Goal: Task Accomplishment & Management: Use online tool/utility

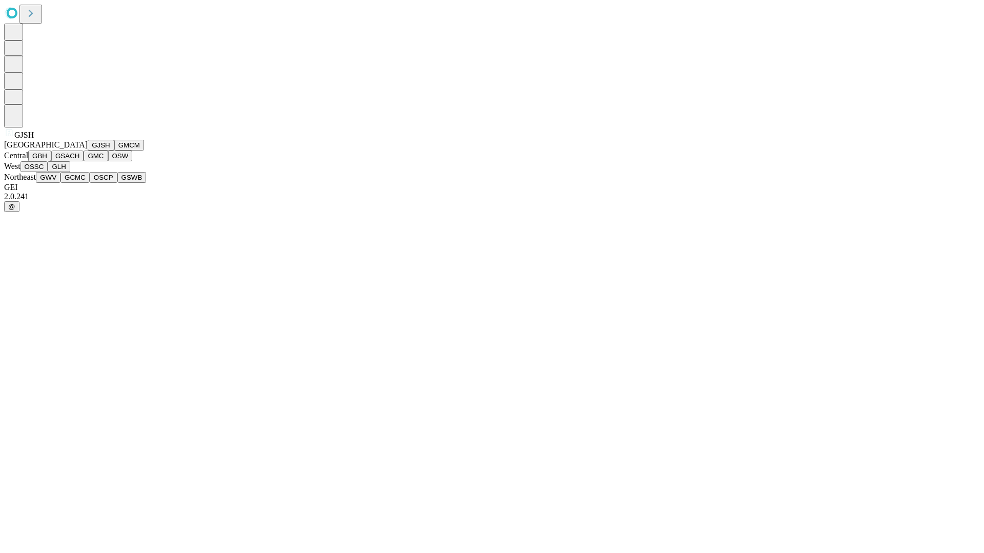
click at [88, 151] on button "GJSH" at bounding box center [101, 145] width 27 height 11
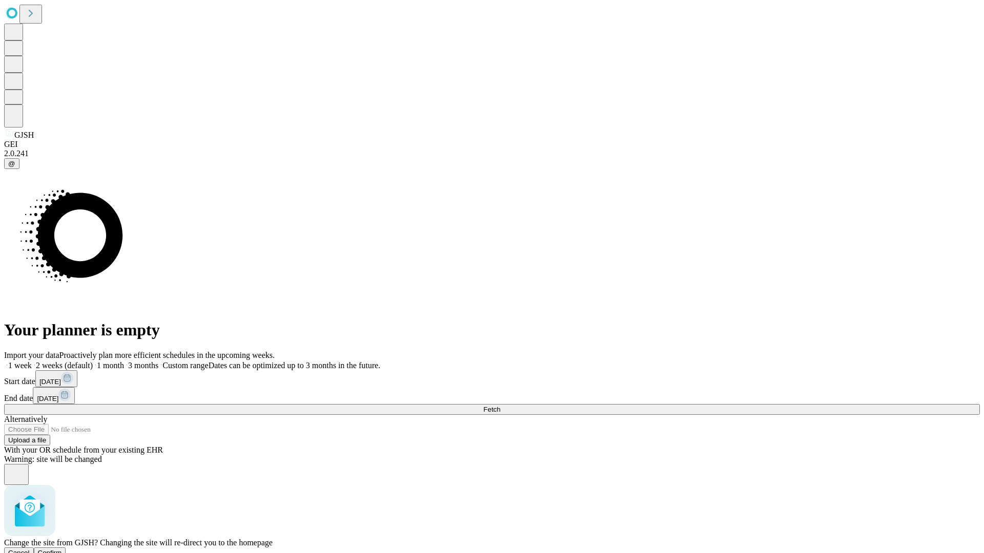
click at [62, 549] on span "Confirm" at bounding box center [50, 553] width 24 height 8
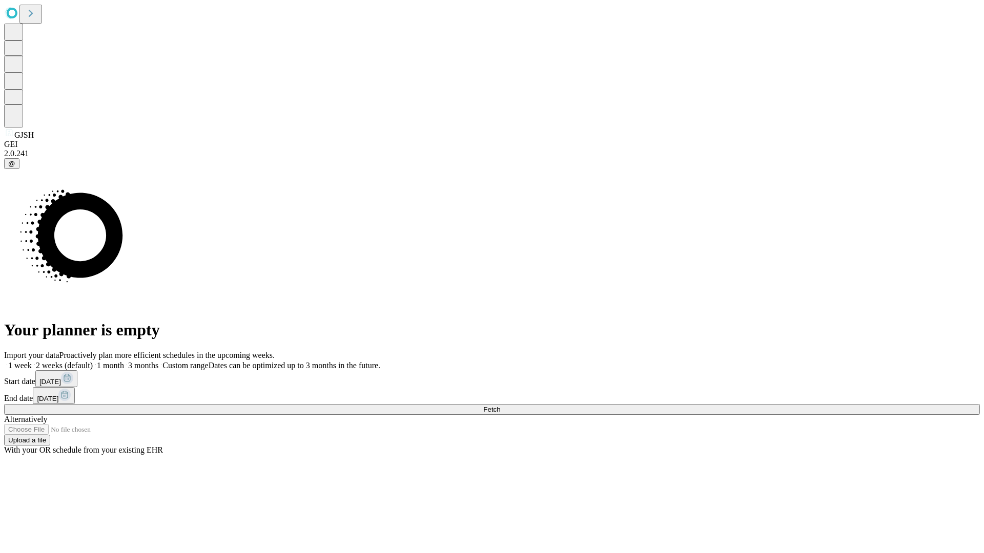
click at [32, 361] on label "1 week" at bounding box center [18, 365] width 28 height 9
click at [500, 406] on span "Fetch" at bounding box center [491, 410] width 17 height 8
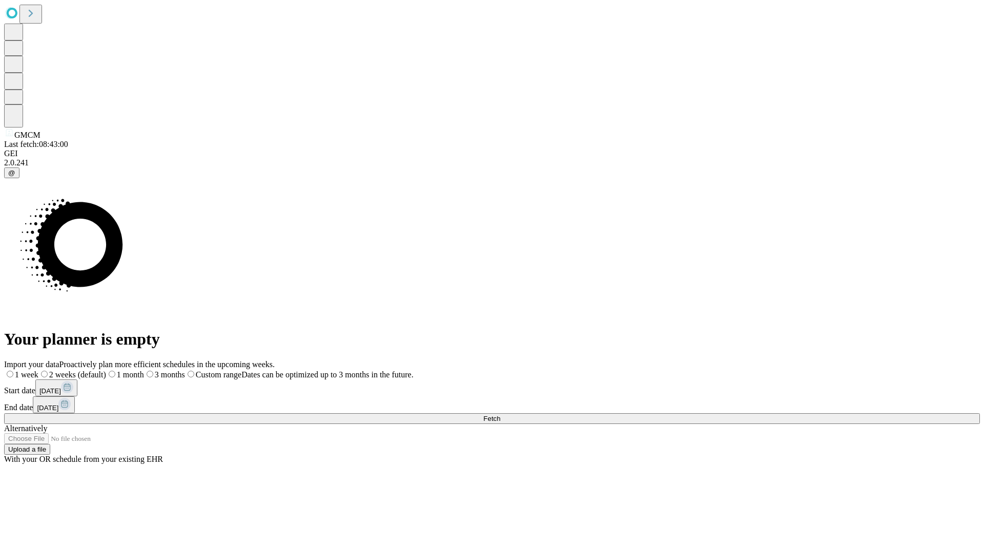
click at [500, 415] on span "Fetch" at bounding box center [491, 419] width 17 height 8
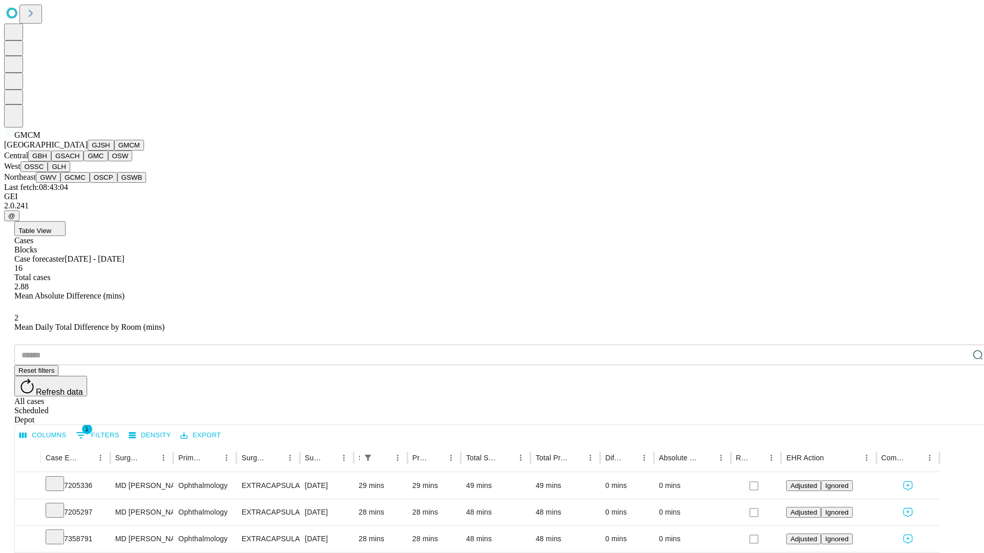
click at [51, 161] on button "GBH" at bounding box center [39, 156] width 23 height 11
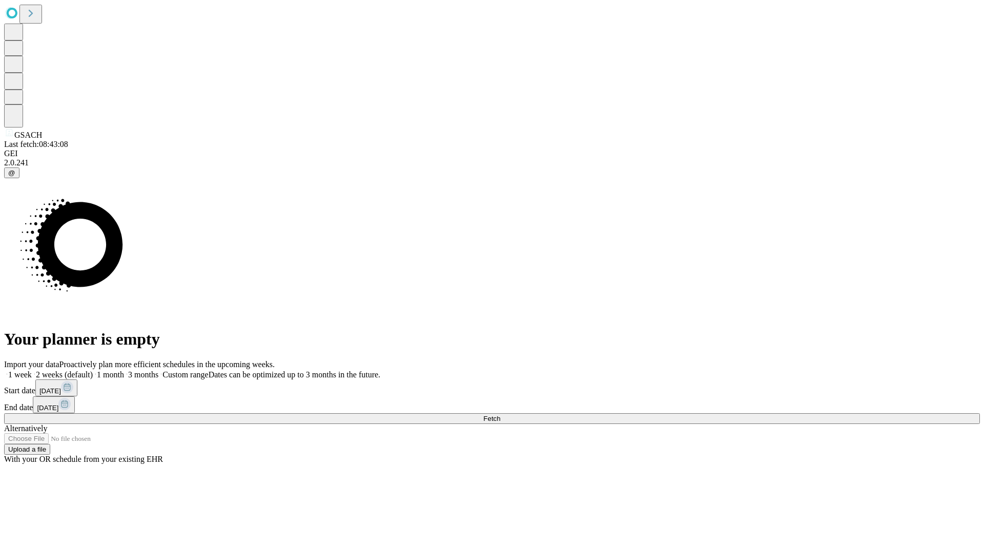
click at [32, 371] on label "1 week" at bounding box center [18, 375] width 28 height 9
click at [500, 415] on span "Fetch" at bounding box center [491, 419] width 17 height 8
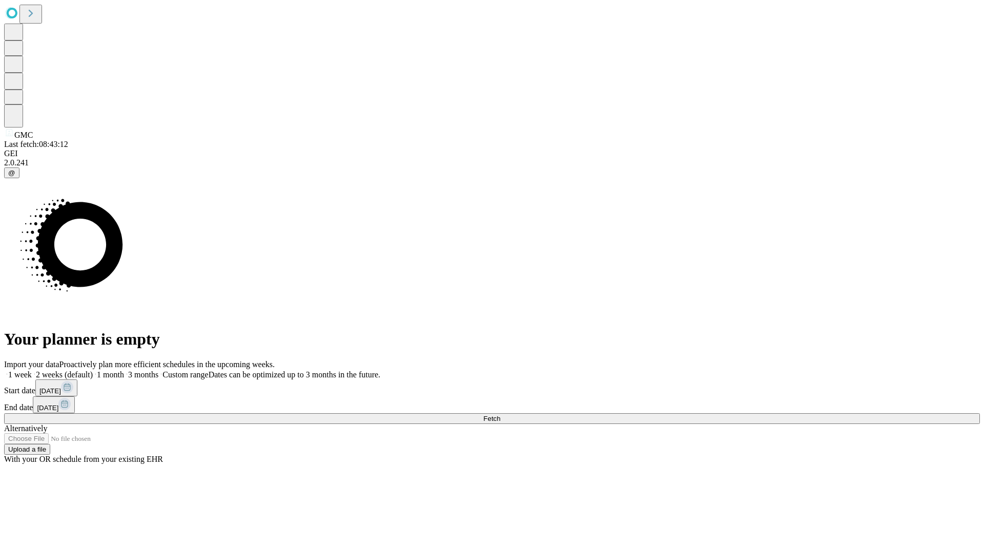
click at [32, 371] on label "1 week" at bounding box center [18, 375] width 28 height 9
click at [500, 415] on span "Fetch" at bounding box center [491, 419] width 17 height 8
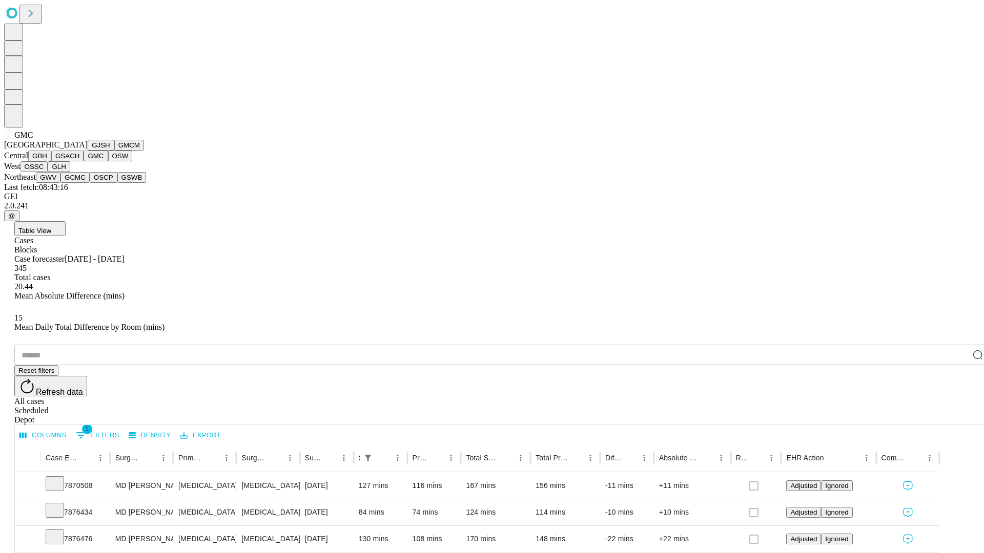
click at [108, 161] on button "OSW" at bounding box center [120, 156] width 25 height 11
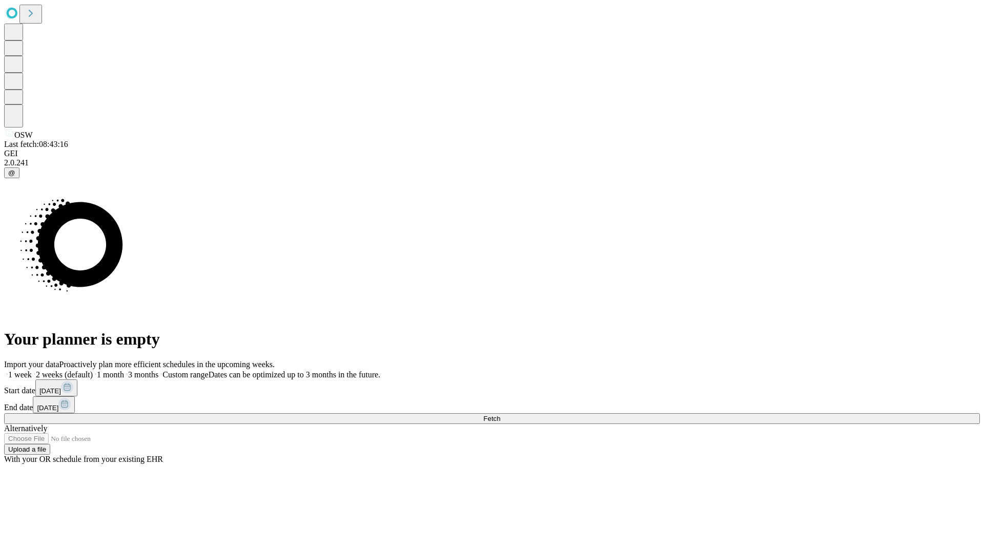
click at [32, 371] on label "1 week" at bounding box center [18, 375] width 28 height 9
click at [500, 415] on span "Fetch" at bounding box center [491, 419] width 17 height 8
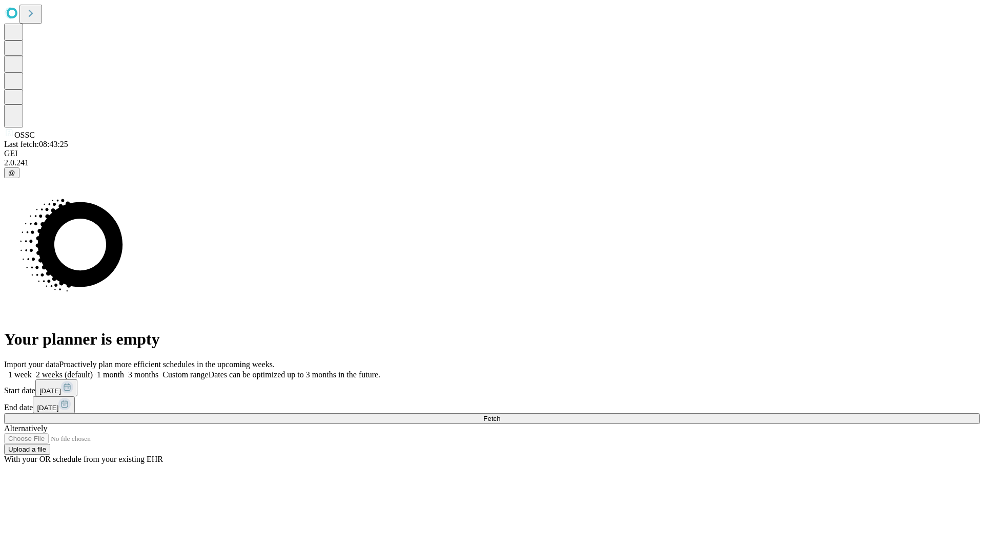
click at [32, 371] on label "1 week" at bounding box center [18, 375] width 28 height 9
click at [500, 415] on span "Fetch" at bounding box center [491, 419] width 17 height 8
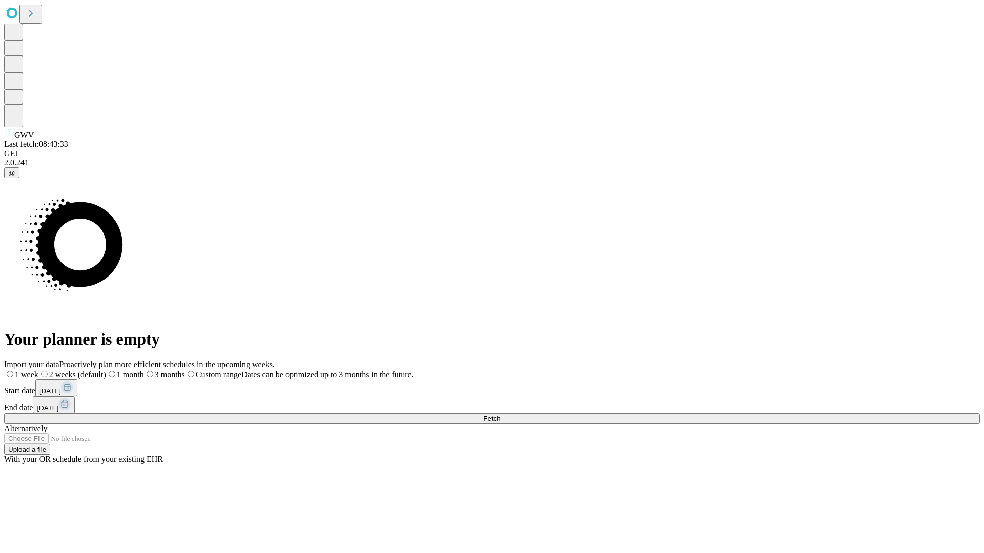
click at [38, 371] on label "1 week" at bounding box center [21, 375] width 34 height 9
click at [500, 415] on span "Fetch" at bounding box center [491, 419] width 17 height 8
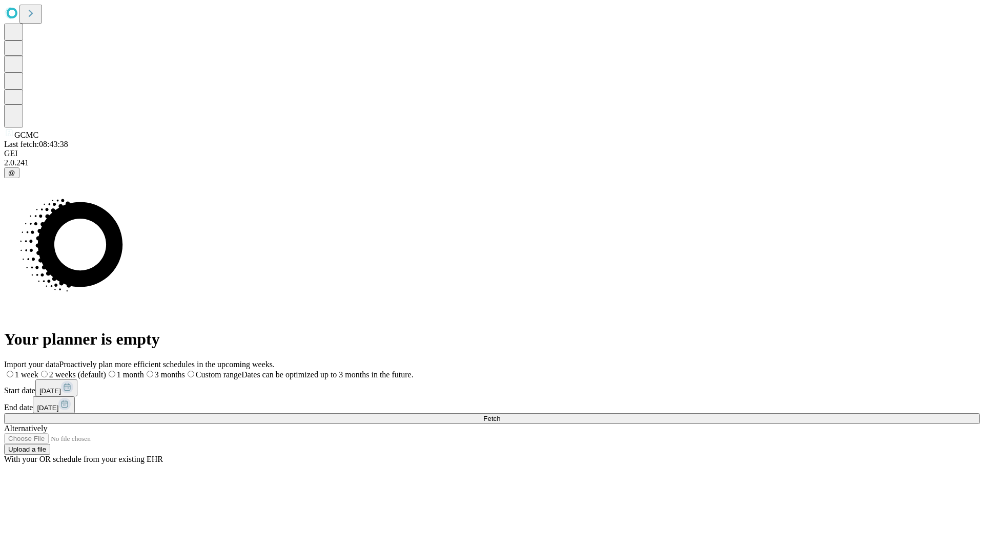
click at [500, 415] on span "Fetch" at bounding box center [491, 419] width 17 height 8
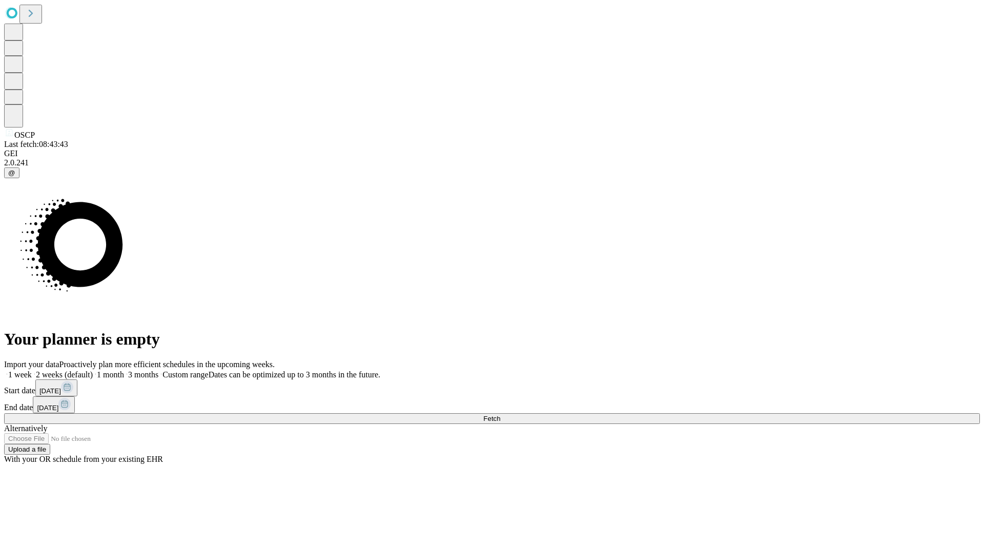
click at [32, 371] on label "1 week" at bounding box center [18, 375] width 28 height 9
click at [500, 415] on span "Fetch" at bounding box center [491, 419] width 17 height 8
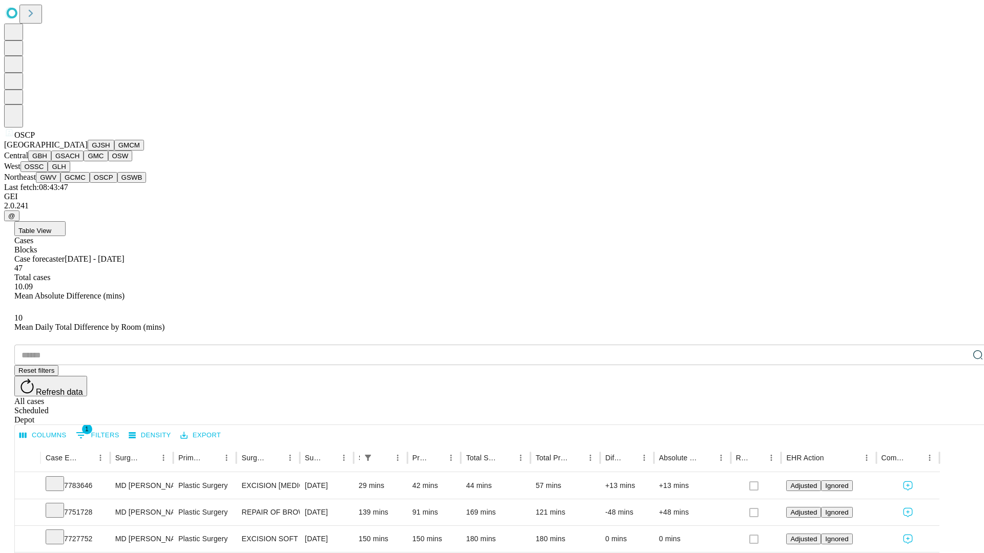
click at [117, 183] on button "GSWB" at bounding box center [131, 177] width 29 height 11
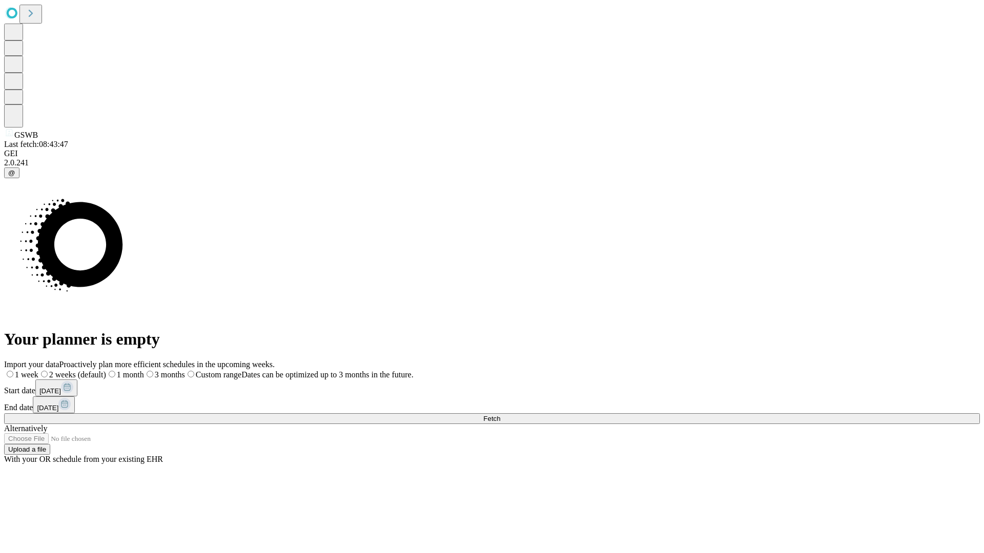
click at [500, 415] on span "Fetch" at bounding box center [491, 419] width 17 height 8
